Goal: Task Accomplishment & Management: Use online tool/utility

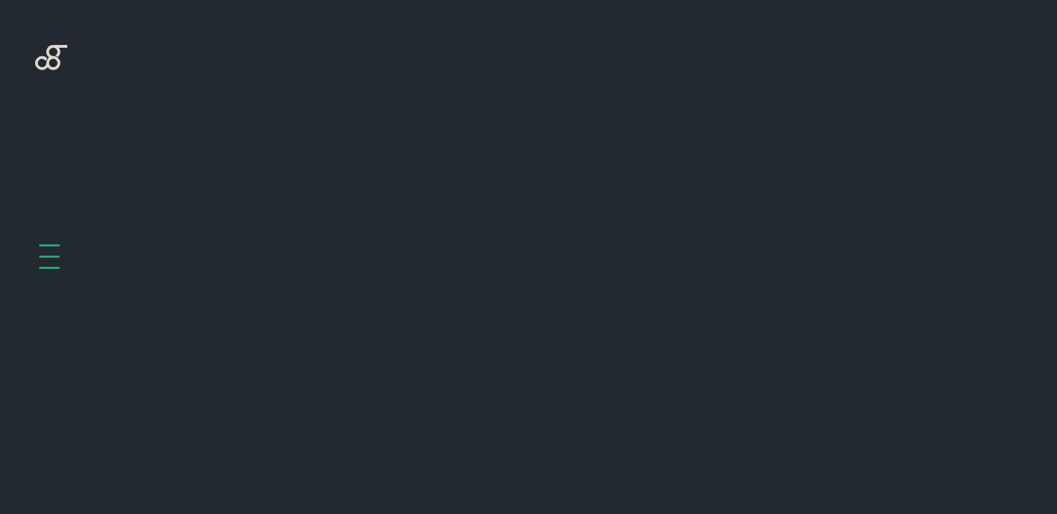
scroll to position [560, 0]
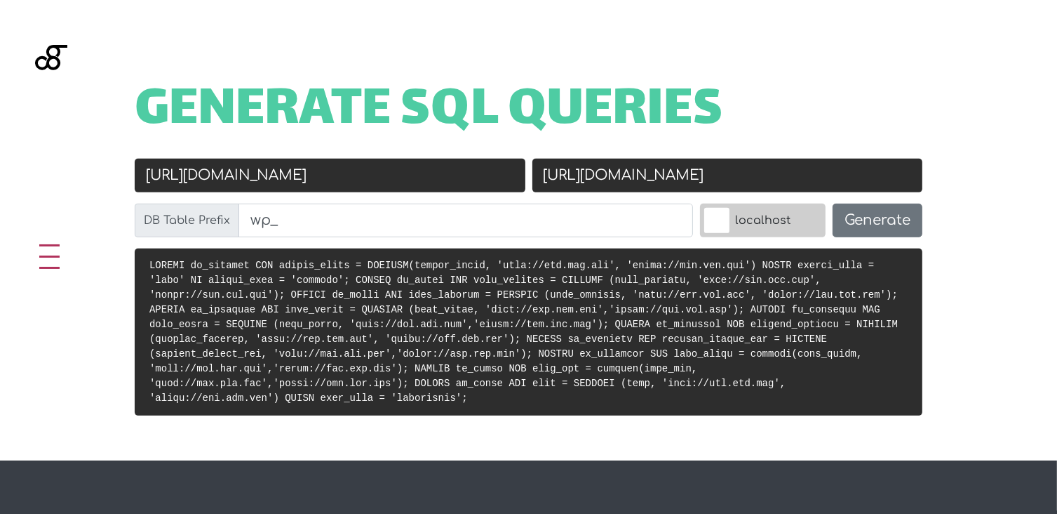
click at [260, 177] on input "[URL][DOMAIN_NAME]" at bounding box center [330, 176] width 391 height 34
click at [336, 176] on input "[URL][DOMAIN_NAME]" at bounding box center [330, 176] width 391 height 34
type input "[URL][DOMAIN_NAME]"
click at [694, 173] on input "[URL][DOMAIN_NAME]" at bounding box center [727, 176] width 391 height 34
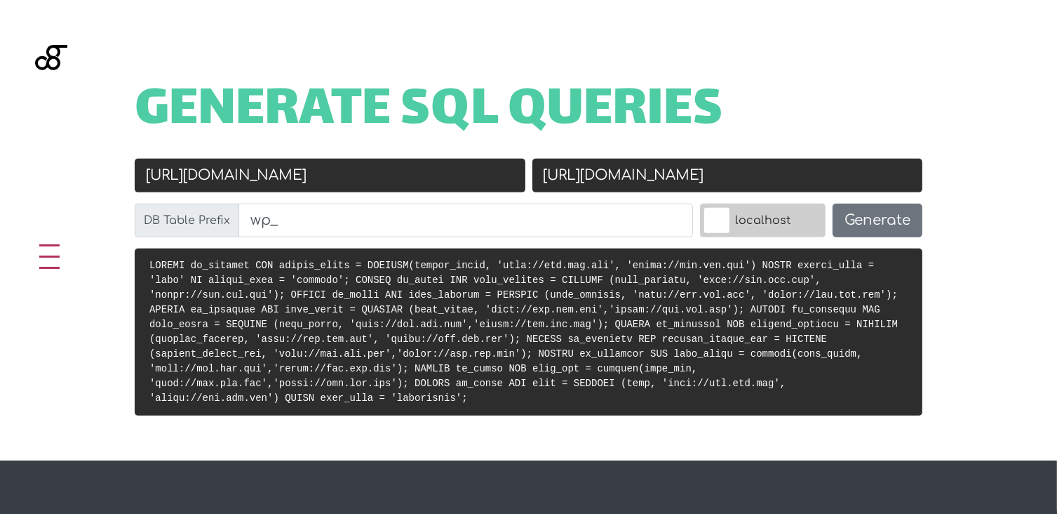
click at [594, 178] on input "[URL][DOMAIN_NAME]" at bounding box center [727, 176] width 391 height 34
drag, startPoint x: 579, startPoint y: 176, endPoint x: 717, endPoint y: 179, distance: 138.2
click at [717, 179] on input "[URL][DOMAIN_NAME]" at bounding box center [727, 176] width 391 height 34
paste input "[URL]"
drag, startPoint x: 581, startPoint y: 171, endPoint x: 427, endPoint y: 171, distance: 154.3
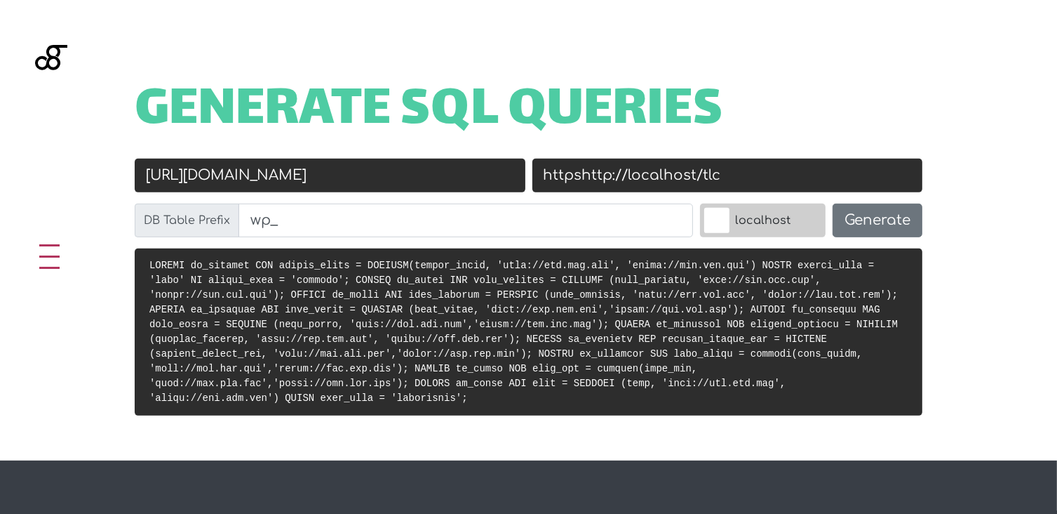
click at [427, 171] on div "Old URL [URL][DOMAIN_NAME] New URL httpshttp://localhost/tlc DB Table Prefix wp…" at bounding box center [528, 204] width 795 height 90
type input "[URL]"
click at [725, 219] on label "localhost" at bounding box center [763, 220] width 126 height 34
click at [686, 207] on input "localhost" at bounding box center [686, 207] width 0 height 0
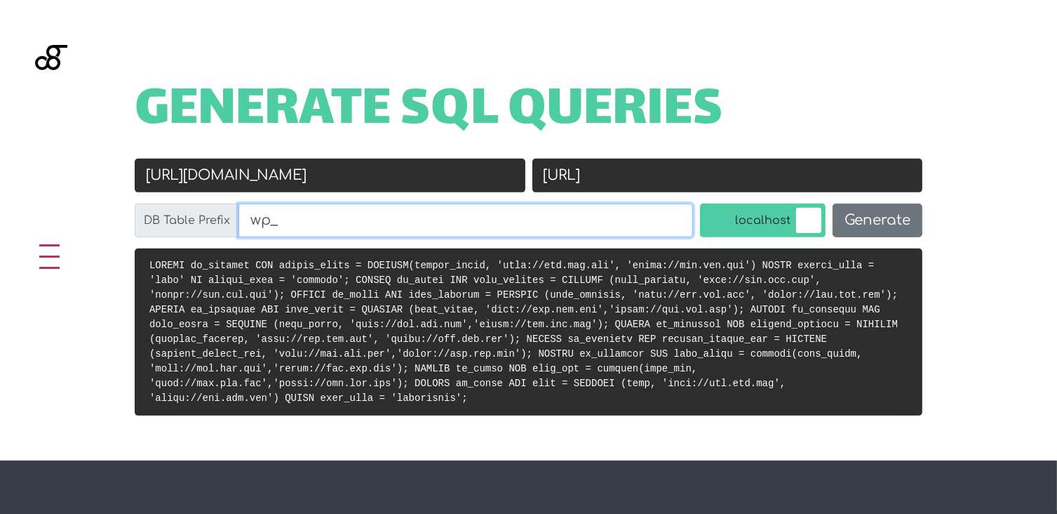
drag, startPoint x: 262, startPoint y: 222, endPoint x: 248, endPoint y: 223, distance: 14.1
click at [248, 223] on input "wp_" at bounding box center [466, 220] width 455 height 34
type input "tlc_"
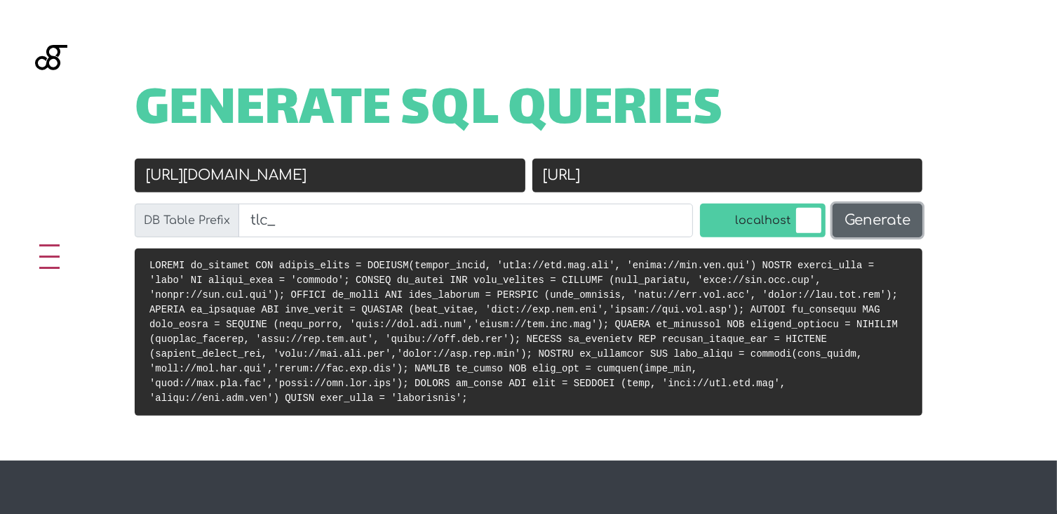
click at [875, 227] on button "Generate" at bounding box center [878, 220] width 90 height 34
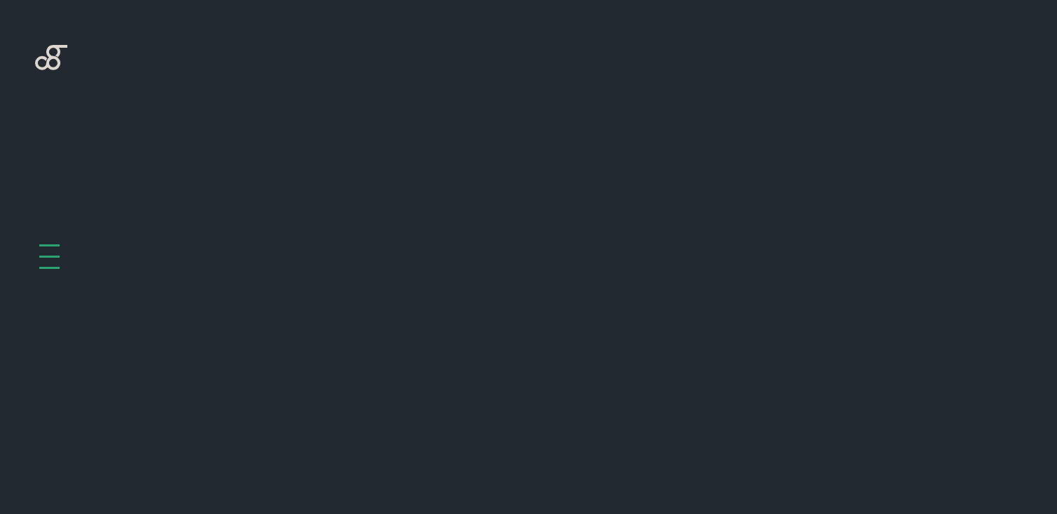
scroll to position [560, 0]
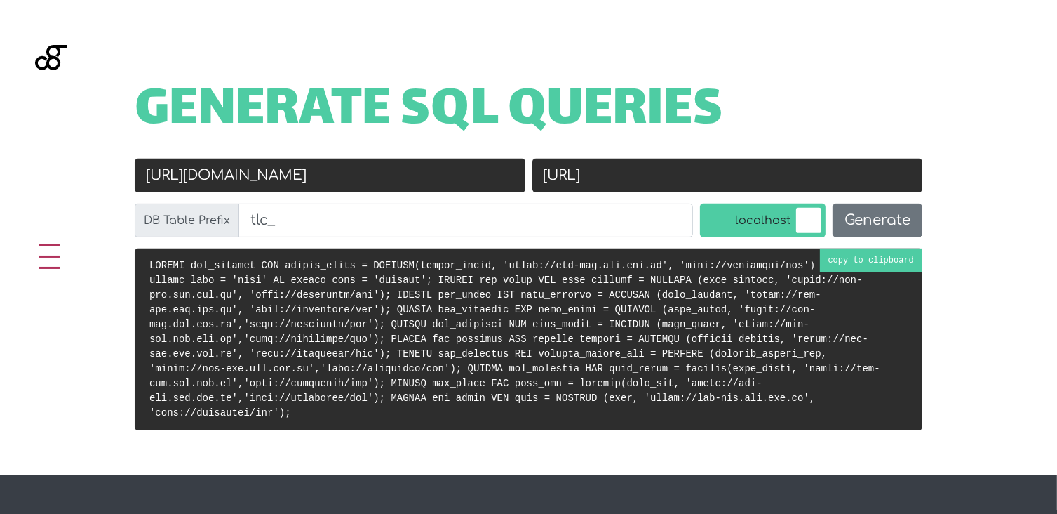
click at [871, 262] on code at bounding box center [514, 339] width 731 height 159
